Goal: Transaction & Acquisition: Purchase product/service

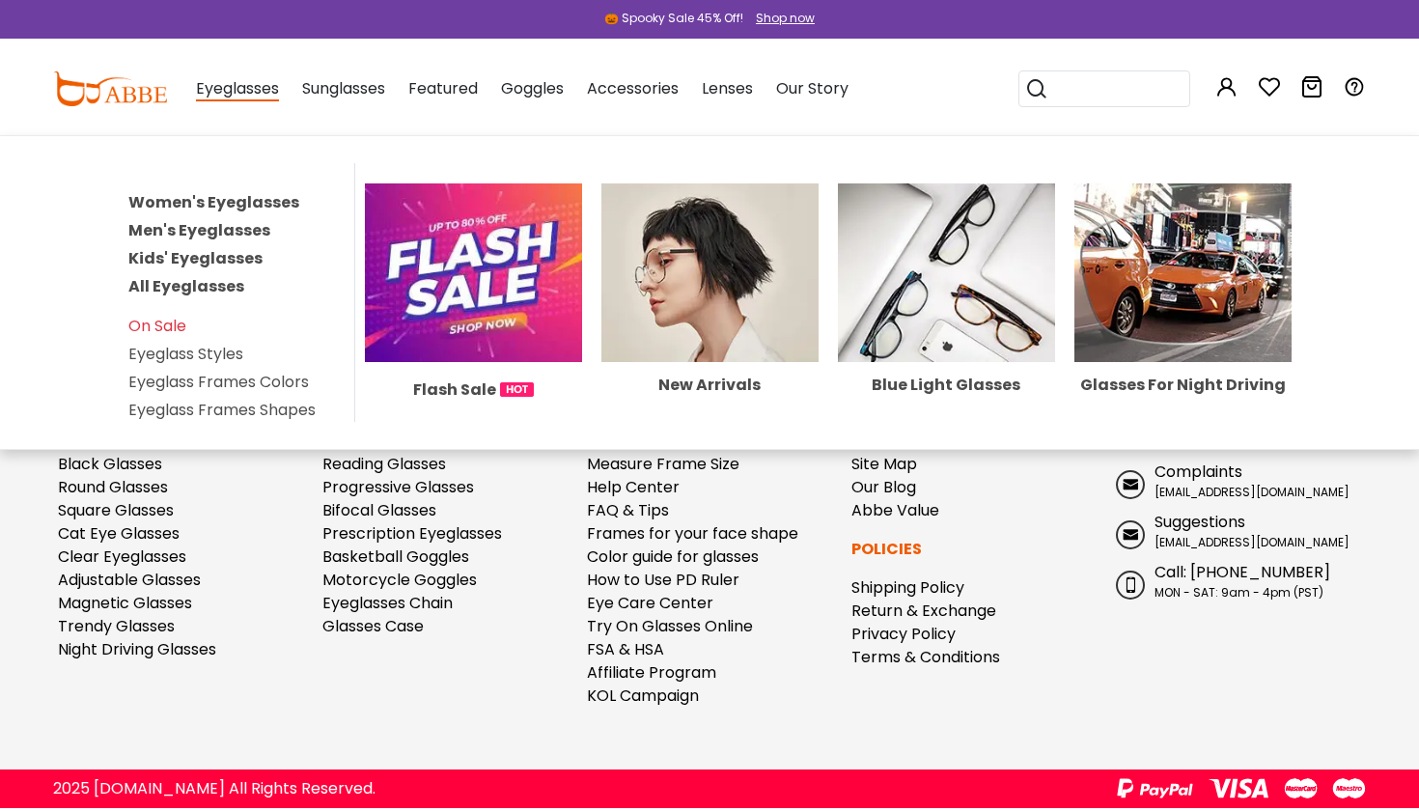
click at [224, 97] on span "Eyeglasses" at bounding box center [237, 89] width 83 height 24
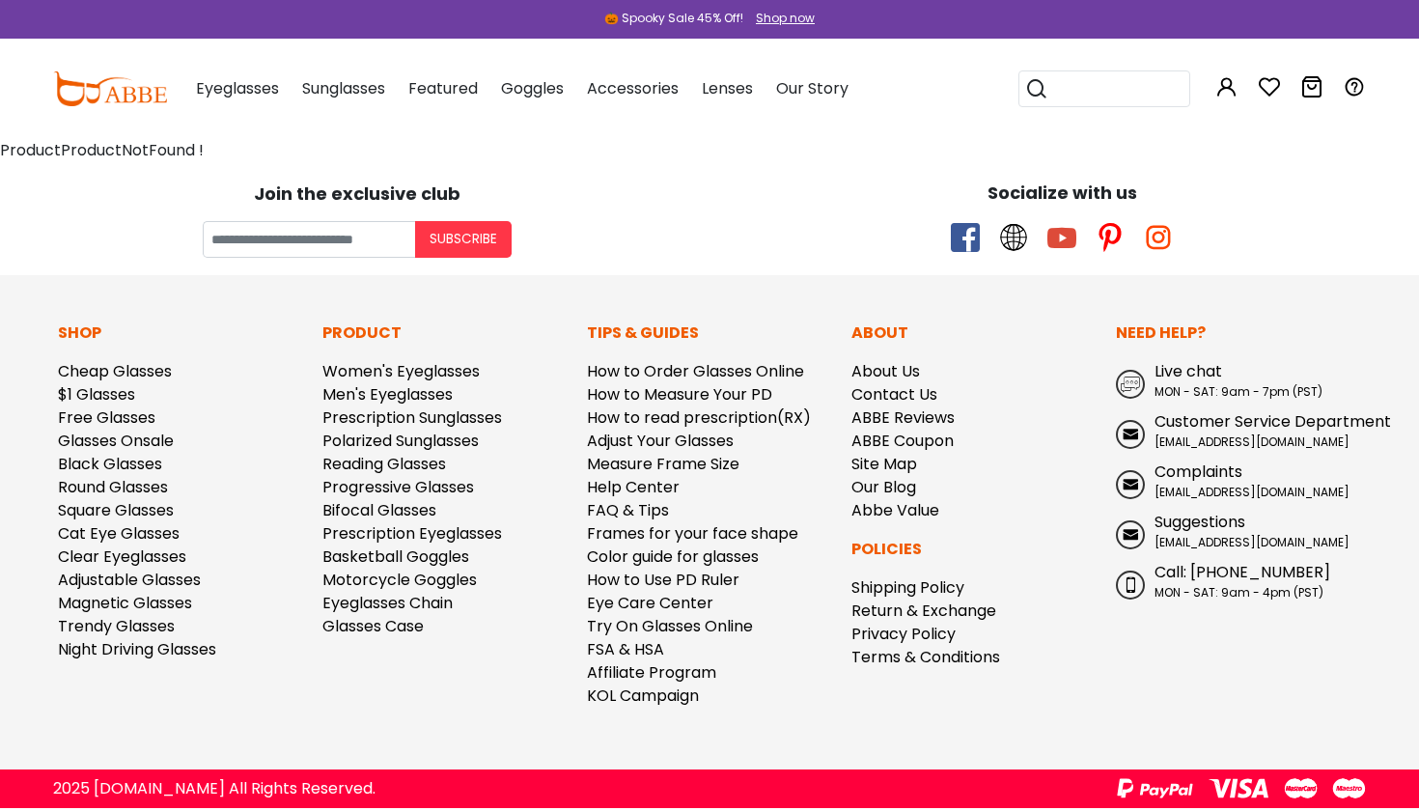
click at [238, 84] on span "Eyeglasses" at bounding box center [237, 88] width 83 height 22
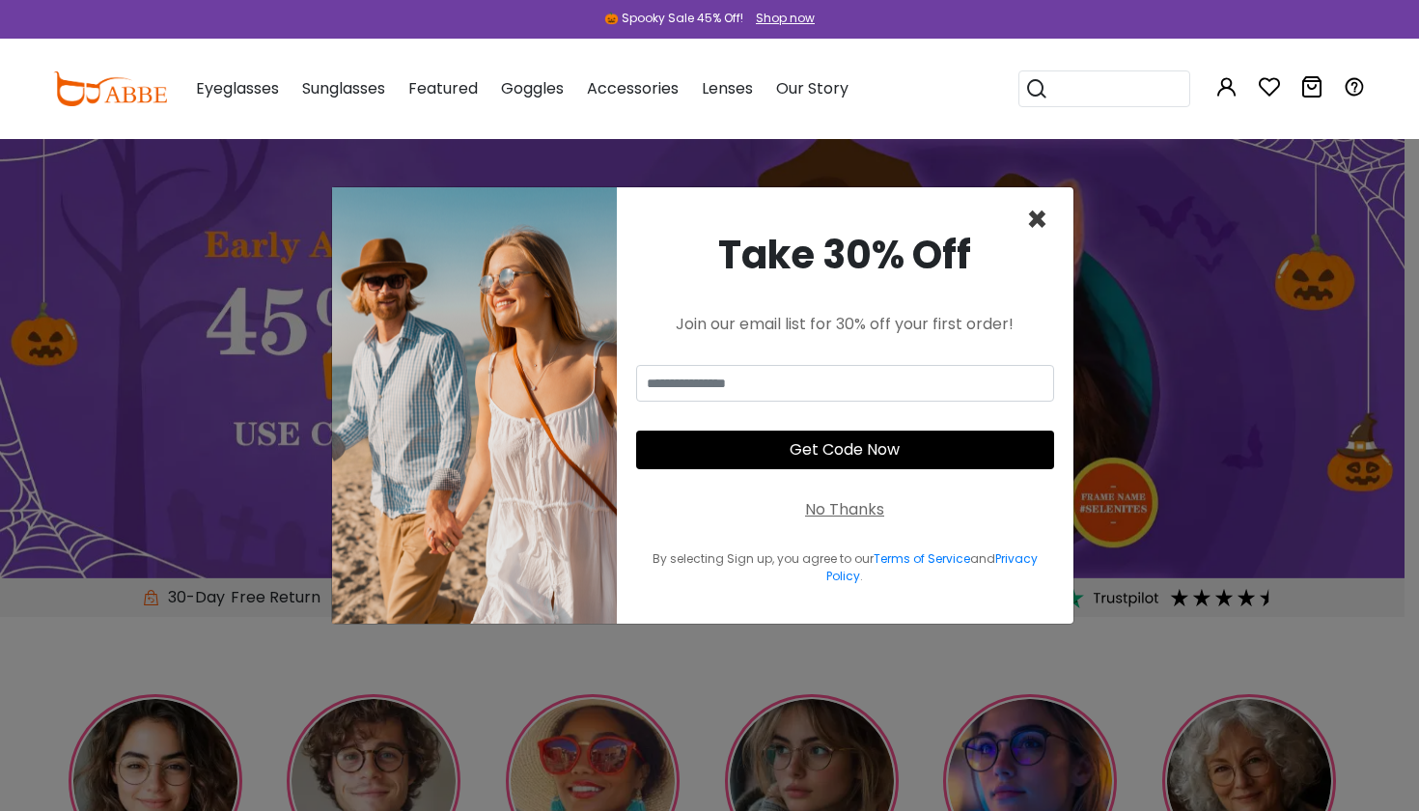
click at [1036, 217] on span "×" at bounding box center [1037, 219] width 22 height 49
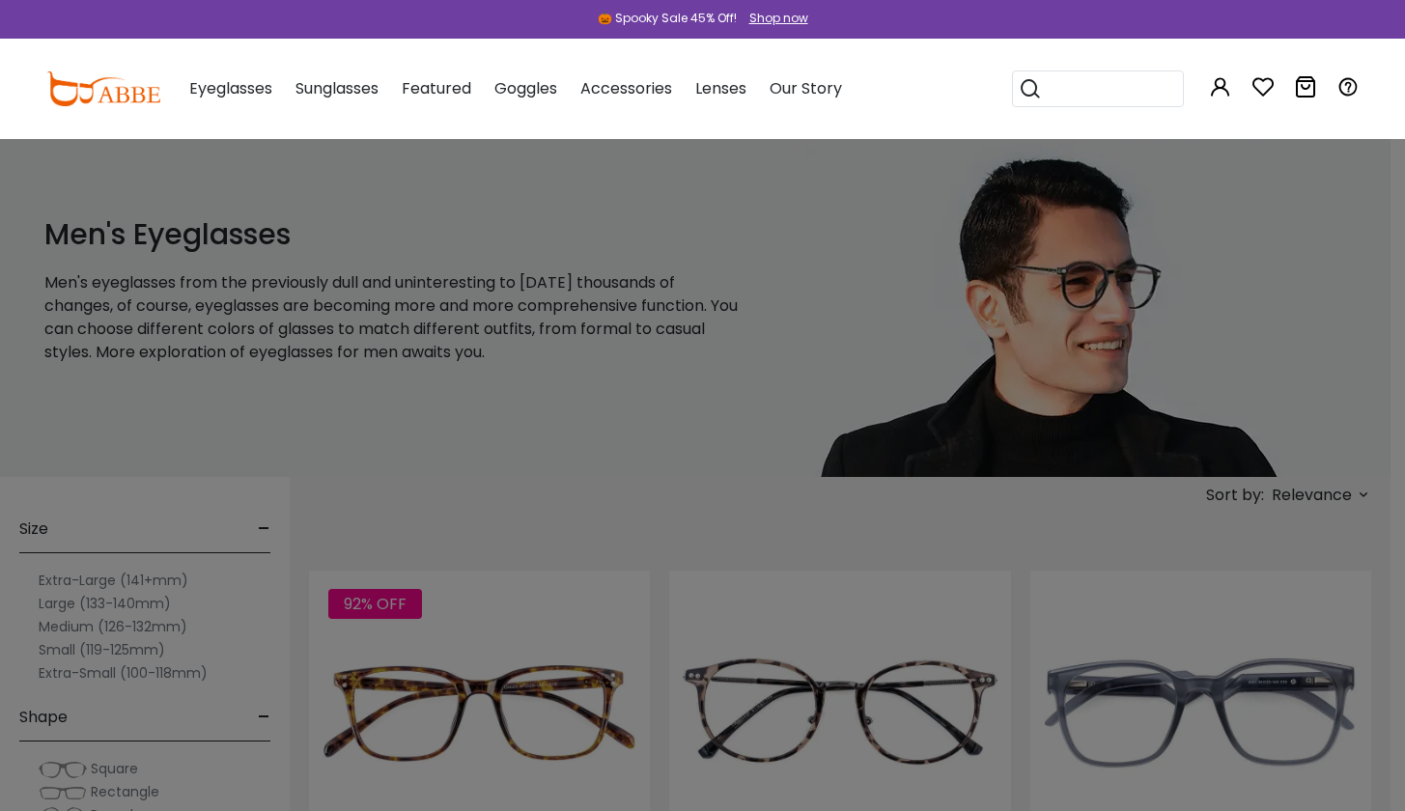
click at [1353, 500] on div at bounding box center [702, 405] width 1405 height 811
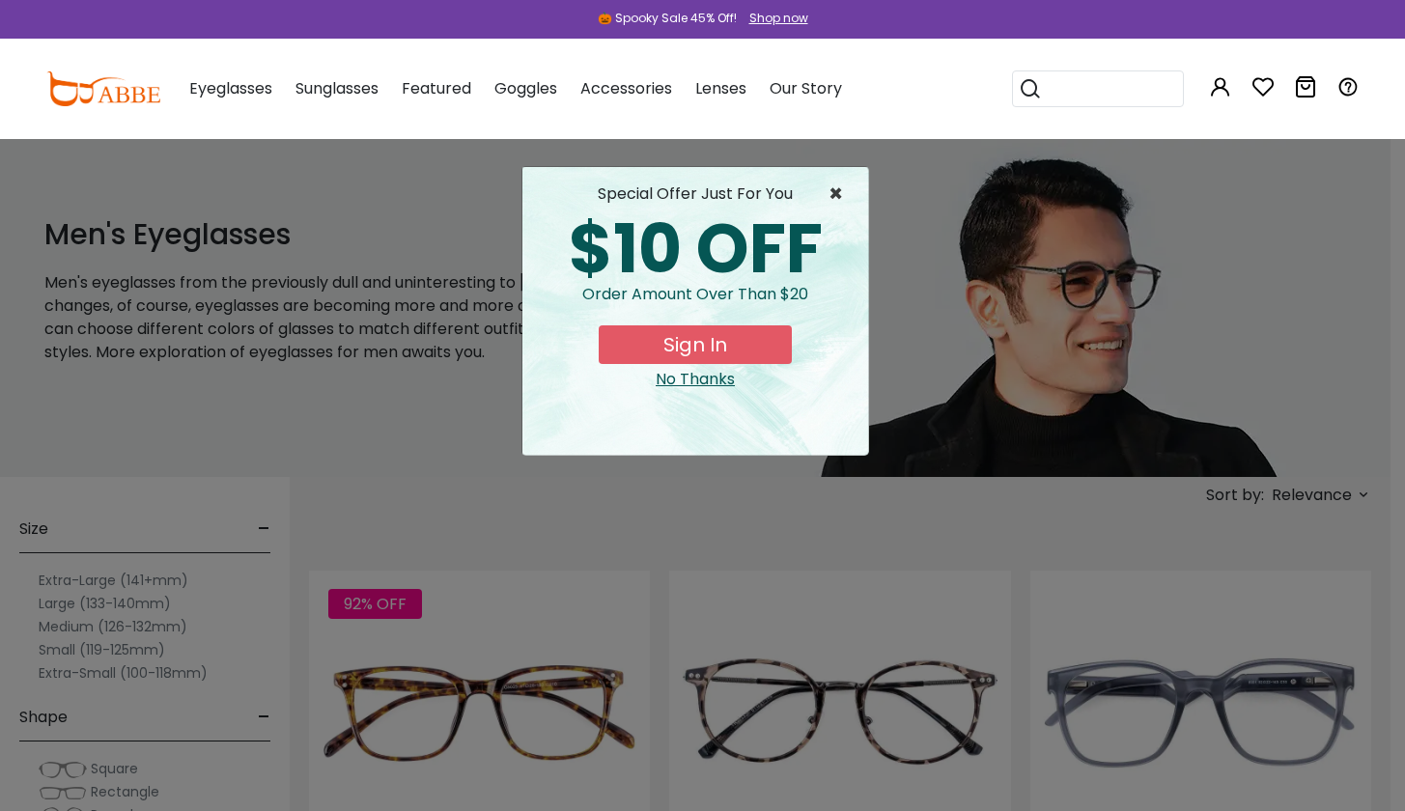
click at [842, 192] on span "×" at bounding box center [840, 193] width 24 height 23
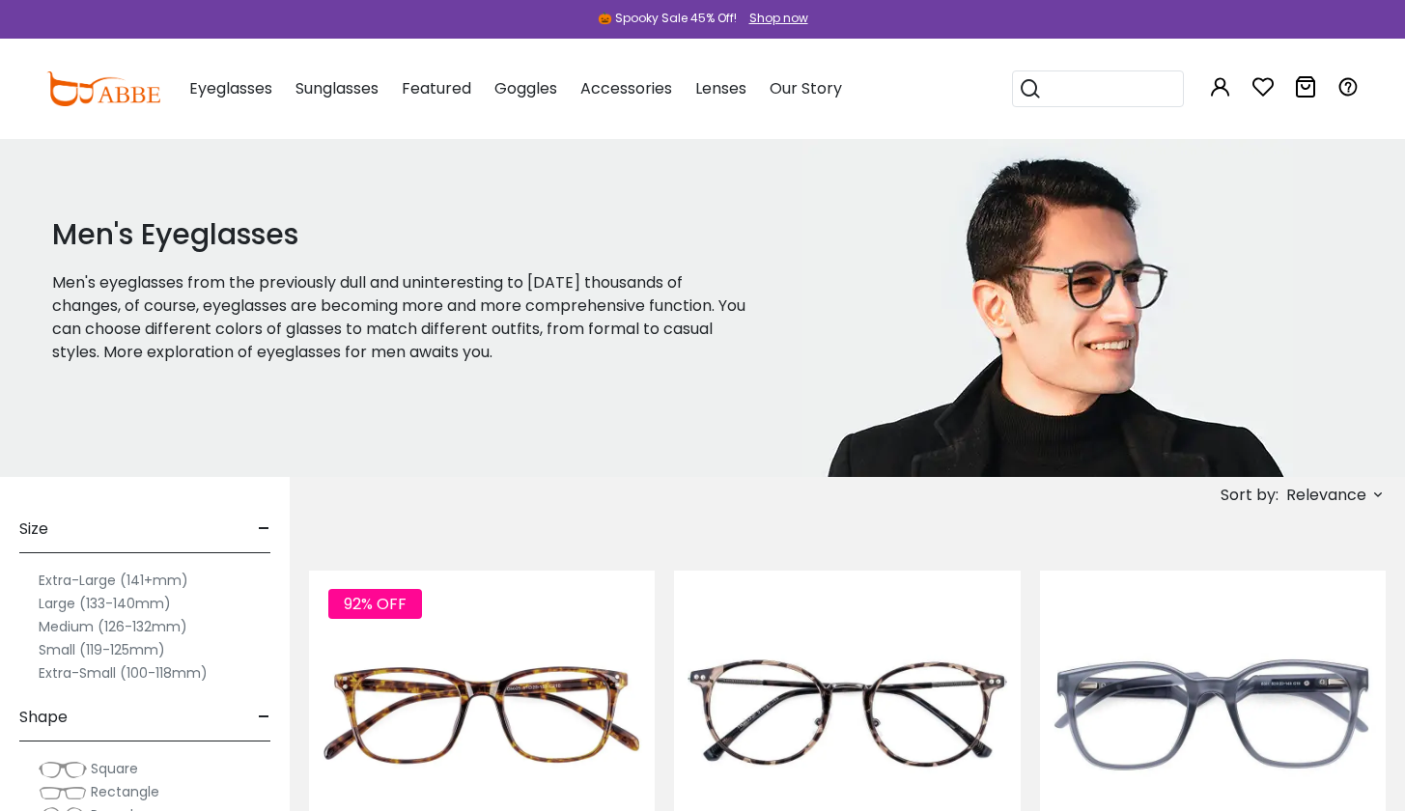
click at [1324, 495] on span "Relevance" at bounding box center [1326, 495] width 80 height 35
